Goal: Information Seeking & Learning: Understand process/instructions

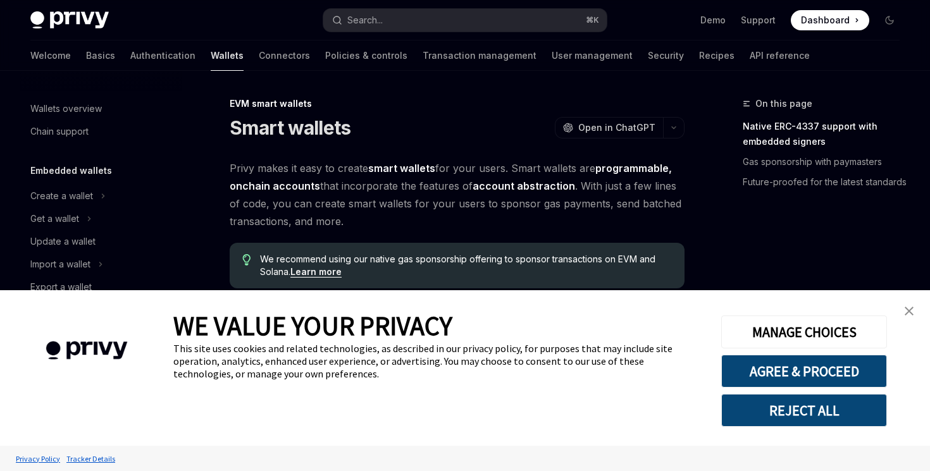
scroll to position [270, 0]
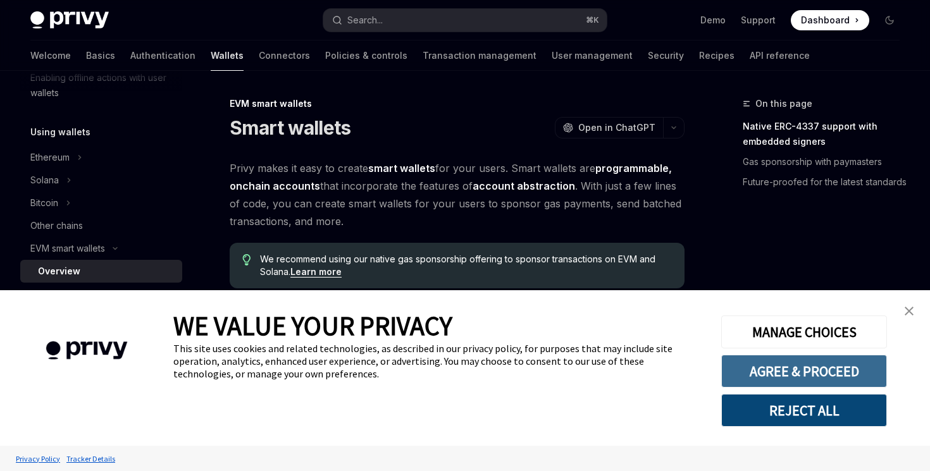
click at [857, 372] on button "AGREE & PROCEED" at bounding box center [804, 371] width 166 height 33
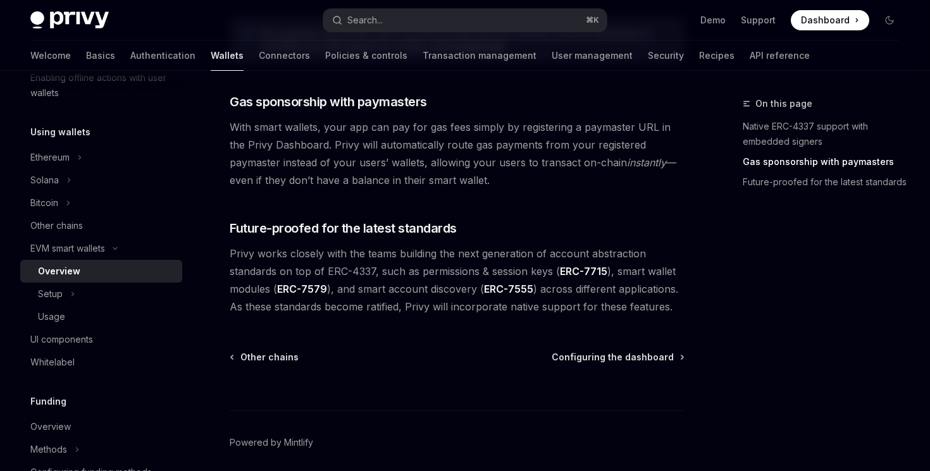
scroll to position [1032, 0]
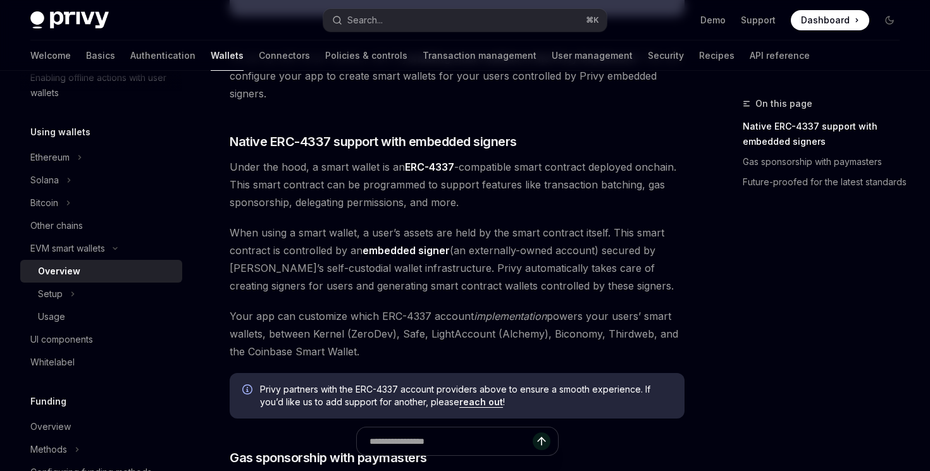
scroll to position [1080, 0]
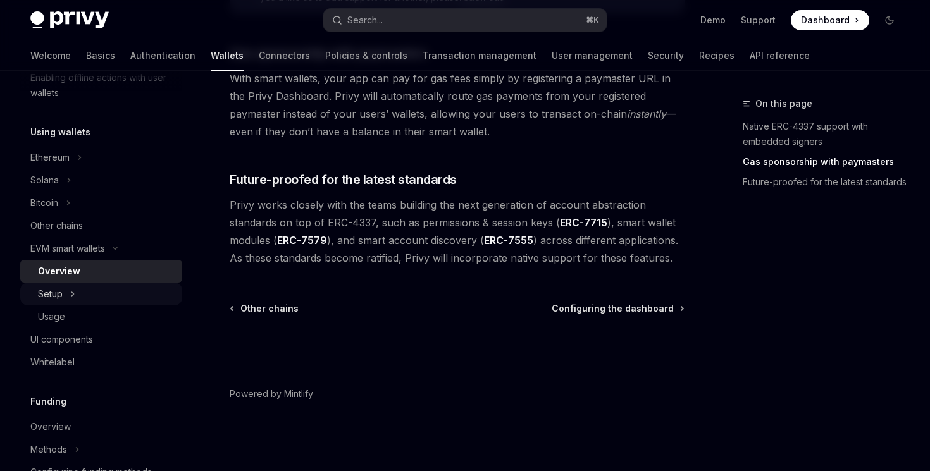
click at [60, 292] on div "Setup" at bounding box center [50, 294] width 25 height 15
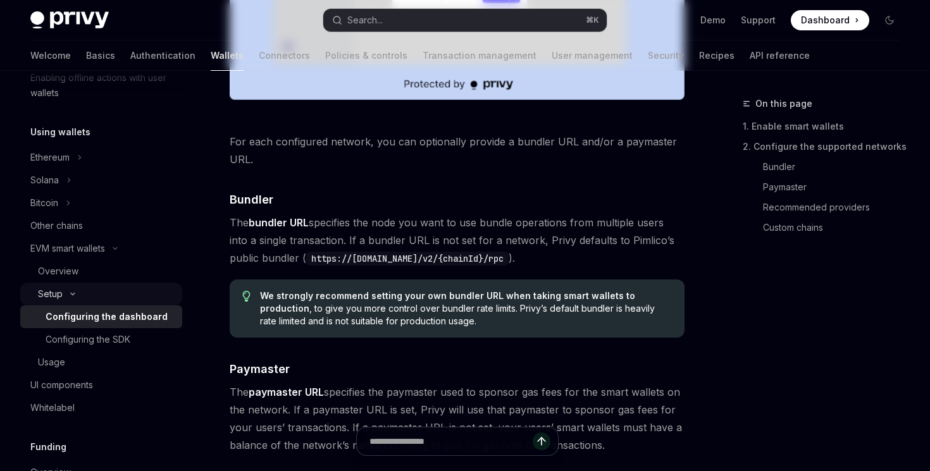
type textarea "*"
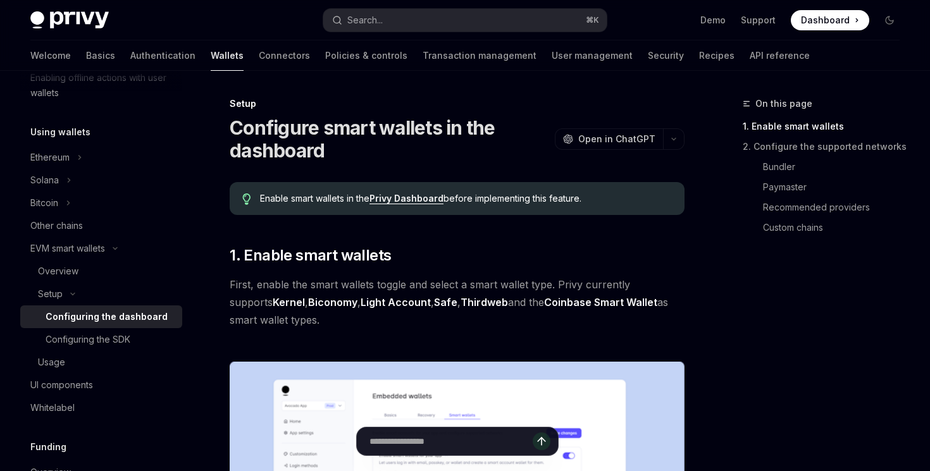
click at [818, 20] on span "Dashboard" at bounding box center [825, 20] width 49 height 13
